Goal: Task Accomplishment & Management: Manage account settings

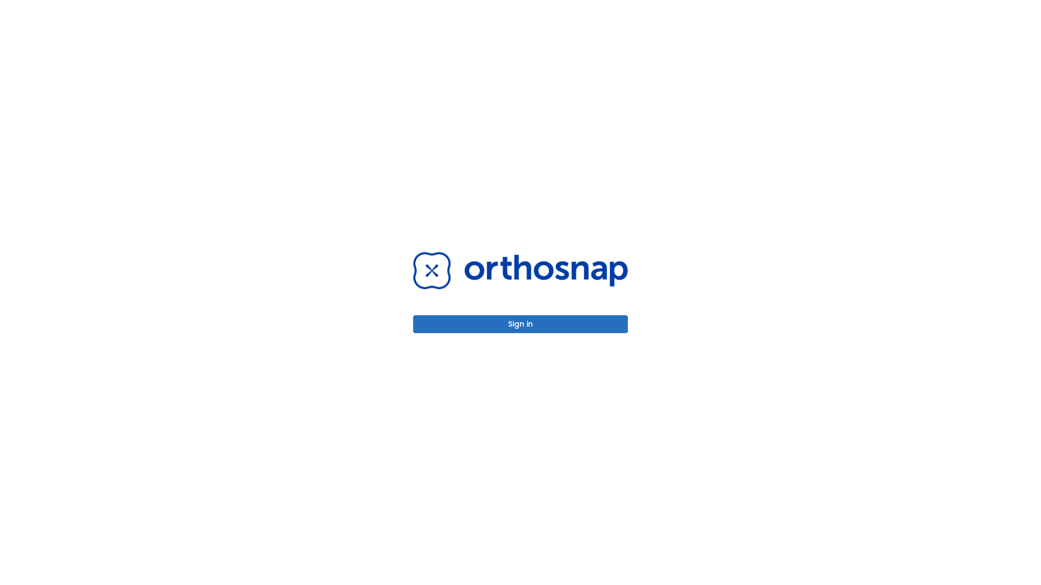
click at [520, 324] on button "Sign in" at bounding box center [520, 325] width 215 height 18
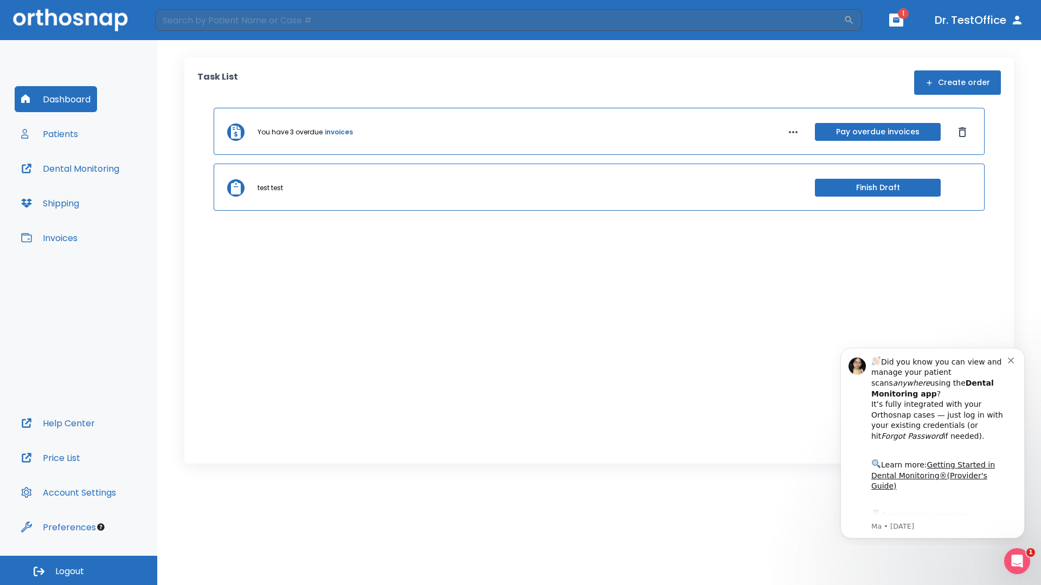
click at [79, 571] on span "Logout" at bounding box center [69, 572] width 29 height 12
